Goal: Navigation & Orientation: Find specific page/section

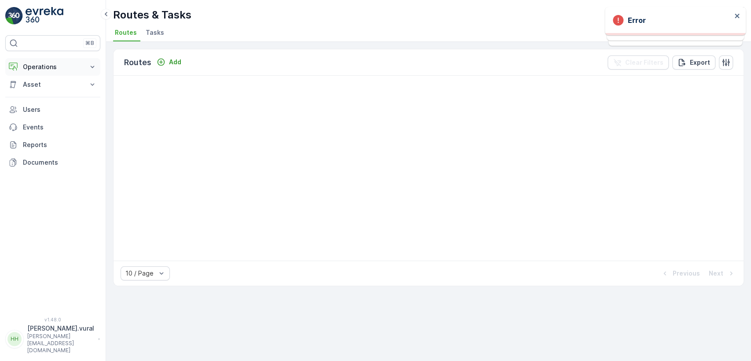
click at [66, 69] on p "Operations" at bounding box center [53, 67] width 60 height 9
click at [41, 115] on p "Cockpit" at bounding box center [33, 118] width 23 height 9
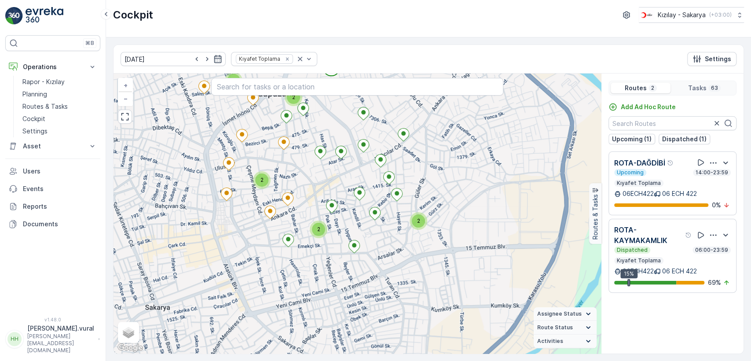
drag, startPoint x: 300, startPoint y: 159, endPoint x: 313, endPoint y: 204, distance: 46.4
click at [313, 204] on div "2 2 2 2 2 2 + − Satellite Roadmap Terrain Hybrid Leaflet Keyboard shortcuts Map…" at bounding box center [358, 214] width 488 height 280
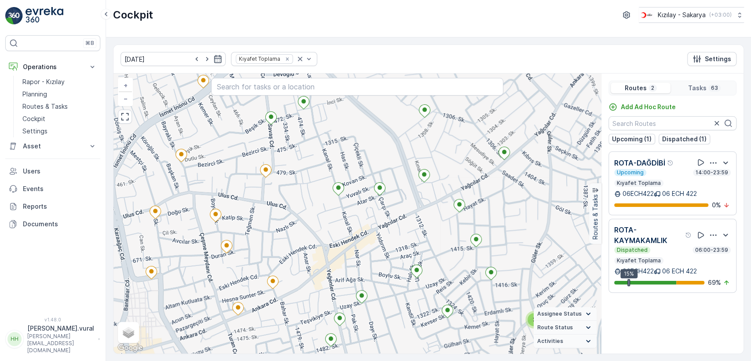
drag, startPoint x: 337, startPoint y: 185, endPoint x: 345, endPoint y: 137, distance: 48.6
click at [345, 140] on div "2 + − Satellite Roadmap Terrain Hybrid Leaflet Keyboard shortcuts Map Data Map …" at bounding box center [358, 214] width 488 height 280
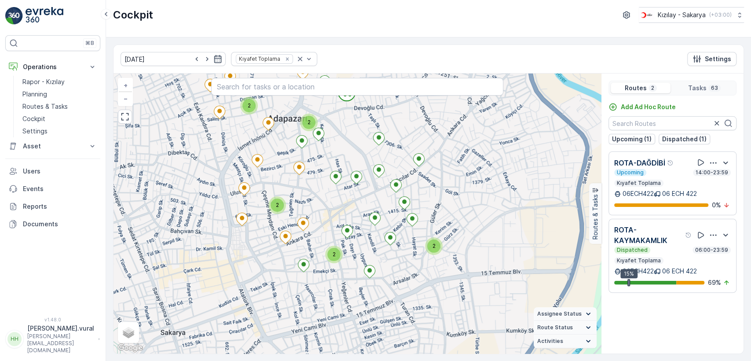
drag, startPoint x: 345, startPoint y: 148, endPoint x: 329, endPoint y: 184, distance: 39.4
click at [329, 183] on div "2 2 2 2 2 2 + − Satellite Roadmap Terrain Hybrid Leaflet Keyboard shortcuts Map…" at bounding box center [358, 214] width 488 height 280
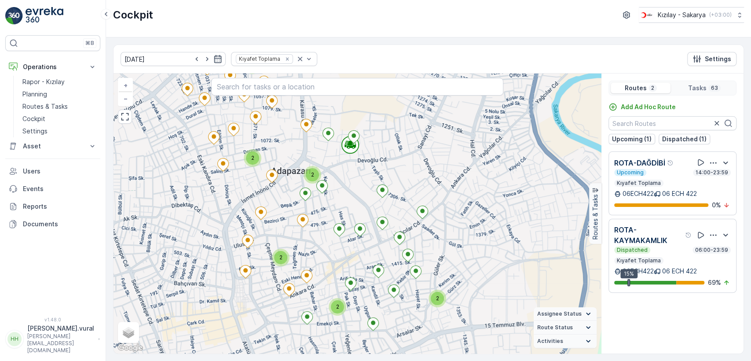
drag, startPoint x: 331, startPoint y: 161, endPoint x: 353, endPoint y: 175, distance: 25.1
click at [353, 175] on div "2 2 2 2 2 2 + − Satellite Roadmap Terrain Hybrid Leaflet Keyboard shortcuts Map…" at bounding box center [358, 214] width 488 height 280
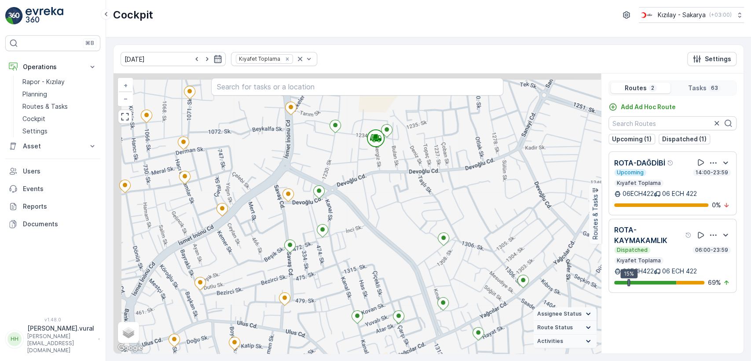
drag, startPoint x: 344, startPoint y: 169, endPoint x: 352, endPoint y: 170, distance: 8.1
click at [352, 170] on div "2 + − Satellite Roadmap Terrain Hybrid Leaflet Keyboard shortcuts Map Data Map …" at bounding box center [358, 214] width 488 height 280
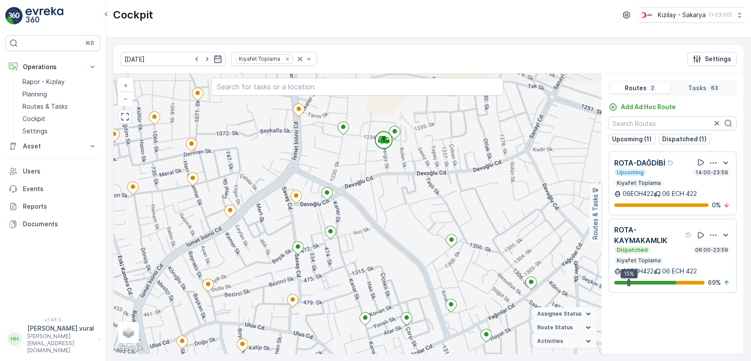
drag, startPoint x: 322, startPoint y: 161, endPoint x: 403, endPoint y: 186, distance: 84.4
click at [403, 186] on div "2 + − Satellite Roadmap Terrain Hybrid Leaflet Keyboard shortcuts Map Data Map …" at bounding box center [358, 214] width 488 height 280
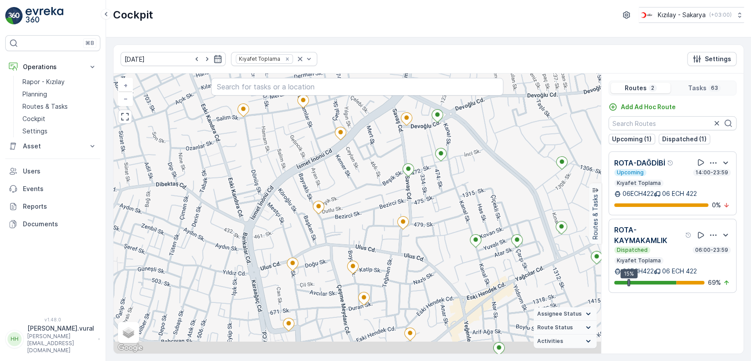
drag, startPoint x: 388, startPoint y: 247, endPoint x: 406, endPoint y: 173, distance: 76.0
click at [406, 180] on div "2 + − Satellite Roadmap Terrain Hybrid Leaflet Keyboard shortcuts Map Data Map …" at bounding box center [358, 214] width 488 height 280
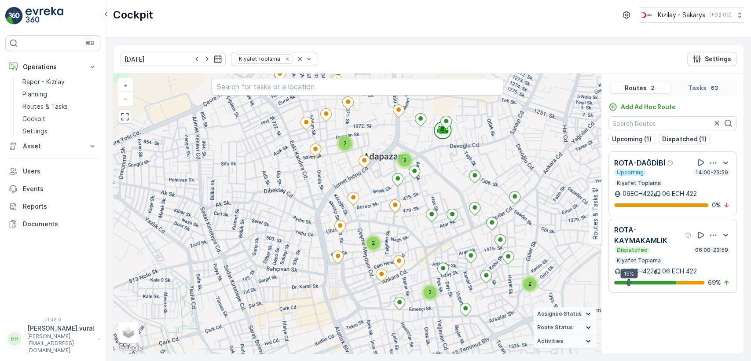
drag, startPoint x: 402, startPoint y: 238, endPoint x: 413, endPoint y: 202, distance: 37.4
click at [413, 202] on div "2 2 2 2 2 2 + − Satellite Roadmap Terrain Hybrid Leaflet Keyboard shortcuts Map…" at bounding box center [358, 214] width 488 height 280
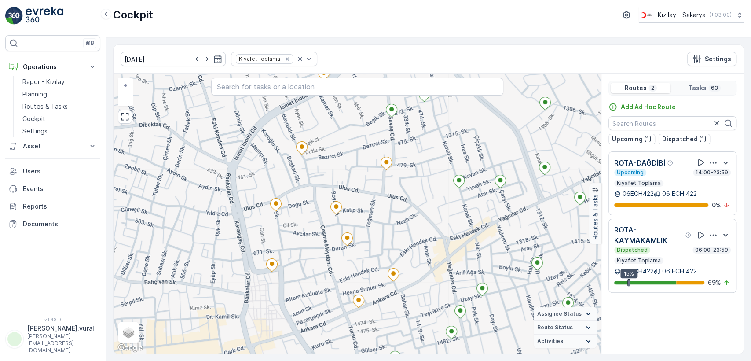
drag, startPoint x: 420, startPoint y: 201, endPoint x: 395, endPoint y: 228, distance: 36.4
click at [397, 227] on div "2 + − Satellite Roadmap Terrain Hybrid Leaflet Keyboard shortcuts Map Data Map …" at bounding box center [358, 214] width 488 height 280
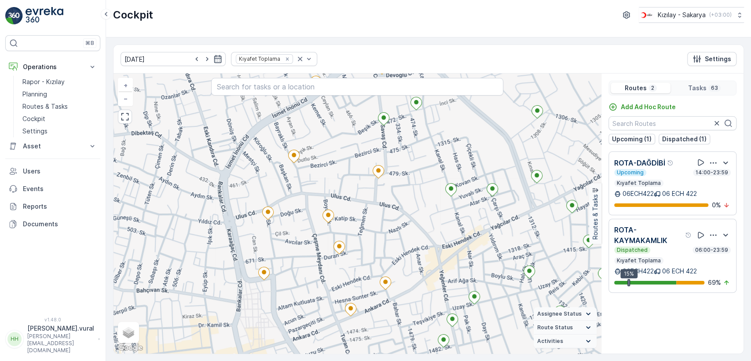
drag, startPoint x: 421, startPoint y: 195, endPoint x: 404, endPoint y: 229, distance: 38.2
click at [405, 227] on div "2 + − Satellite Roadmap Terrain Hybrid Leaflet Keyboard shortcuts Map Data Map …" at bounding box center [358, 214] width 488 height 280
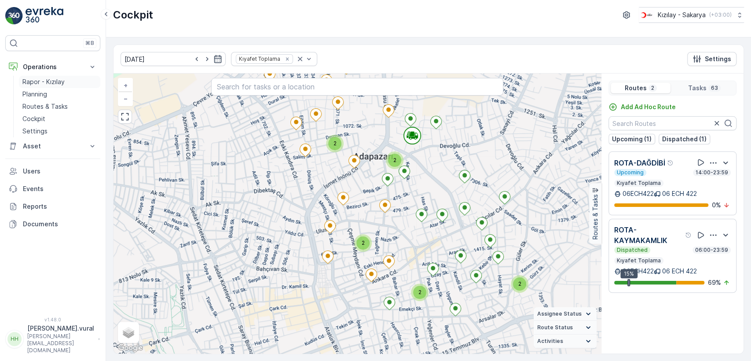
click at [48, 84] on p "Rapor - Kızılay" at bounding box center [43, 81] width 42 height 9
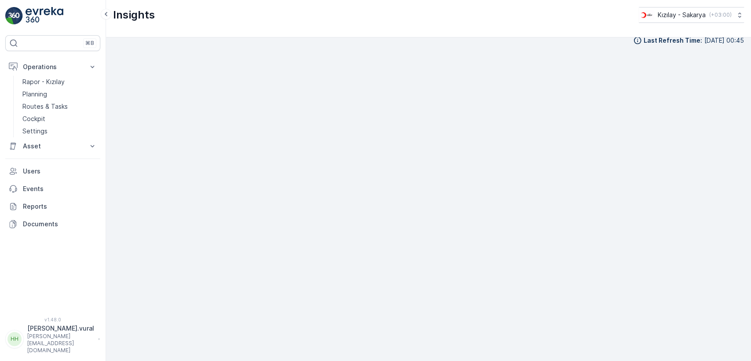
scroll to position [10, 0]
click at [64, 109] on p "Routes & Tasks" at bounding box center [44, 106] width 45 height 9
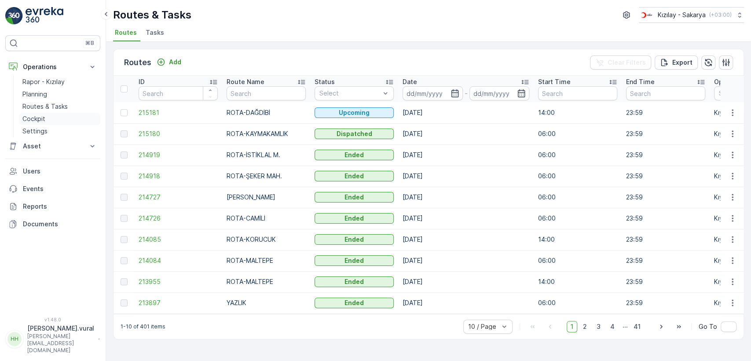
click at [50, 115] on link "Cockpit" at bounding box center [59, 119] width 81 height 12
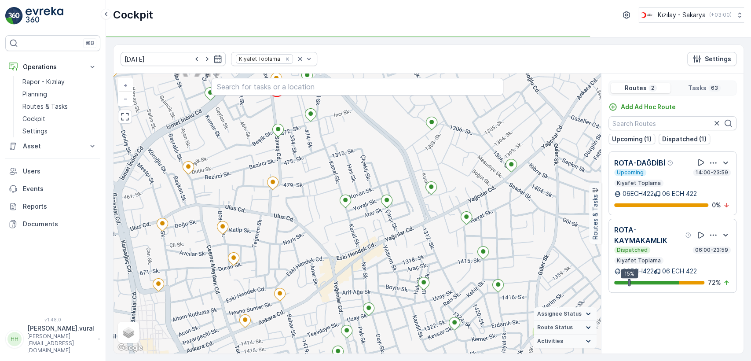
drag, startPoint x: 290, startPoint y: 187, endPoint x: 332, endPoint y: 210, distance: 48.1
click at [332, 210] on div "2 + − Satellite Roadmap Terrain Hybrid Leaflet Keyboard shortcuts Map Data Map …" at bounding box center [358, 214] width 488 height 280
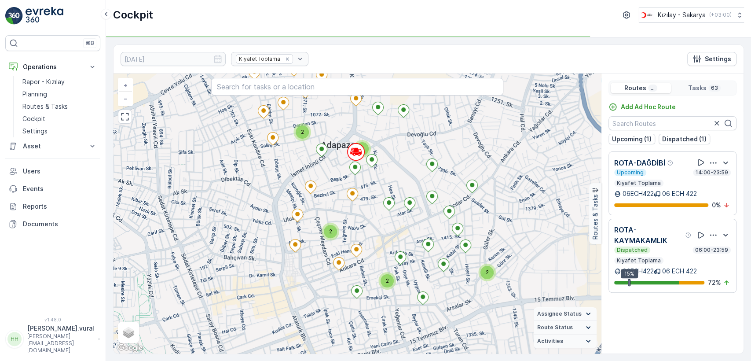
drag, startPoint x: 362, startPoint y: 233, endPoint x: 372, endPoint y: 210, distance: 24.6
click at [372, 212] on div "2 2 2 2 2 2 + − Satellite Roadmap Terrain Hybrid Leaflet Keyboard shortcuts Map…" at bounding box center [358, 214] width 488 height 280
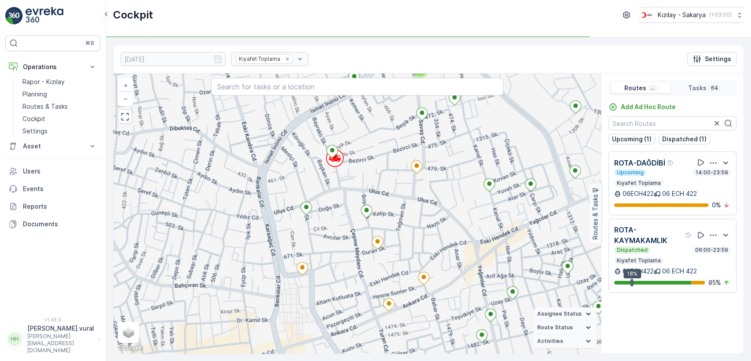
drag, startPoint x: 430, startPoint y: 221, endPoint x: 391, endPoint y: 221, distance: 38.7
click at [391, 221] on div "2 2 + − Satellite Roadmap Terrain Hybrid Leaflet Keyboard shortcuts Map Data Ma…" at bounding box center [358, 214] width 488 height 280
